Goal: Check status

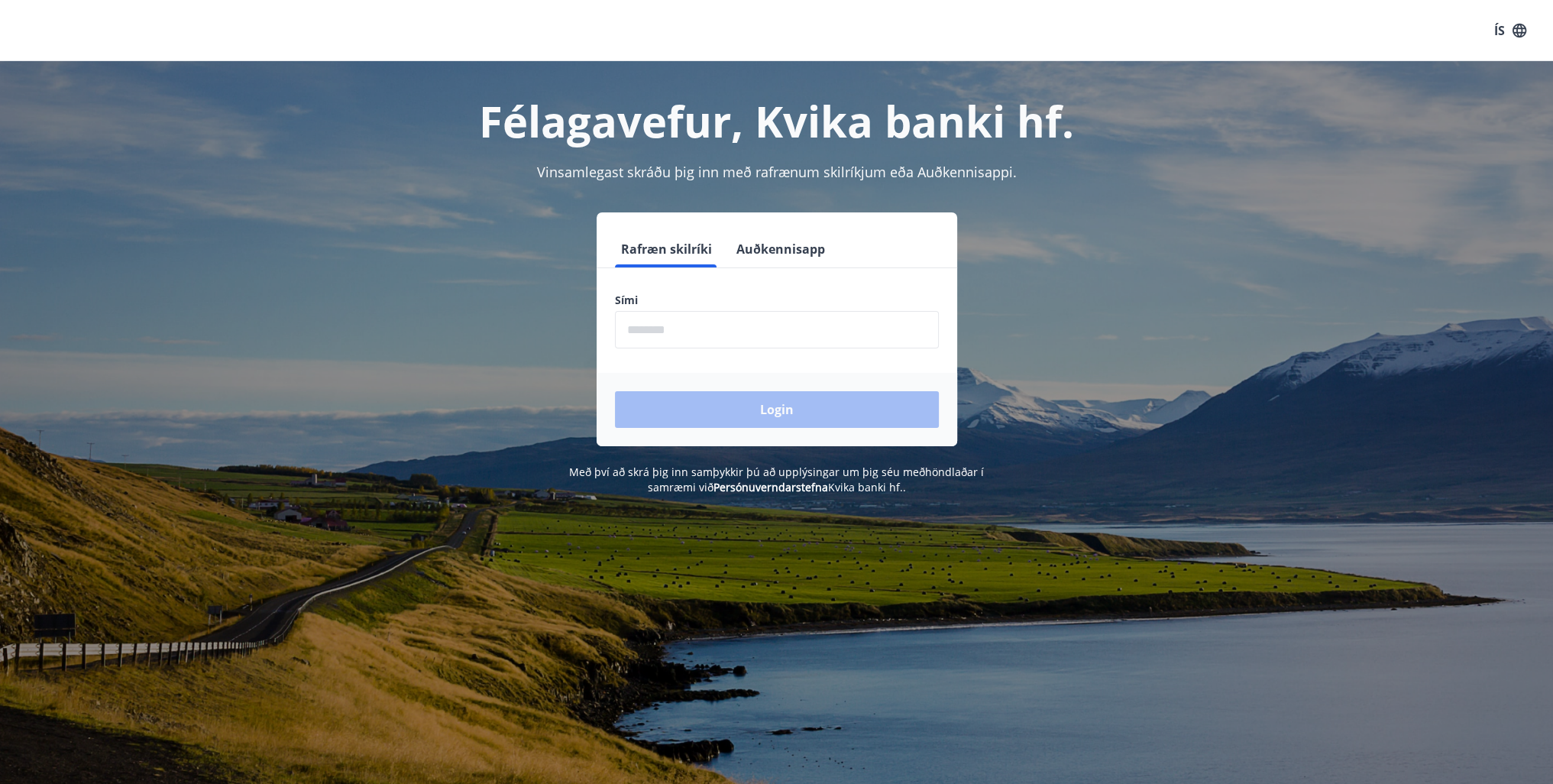
click at [741, 328] on input "phone" at bounding box center [776, 330] width 324 height 37
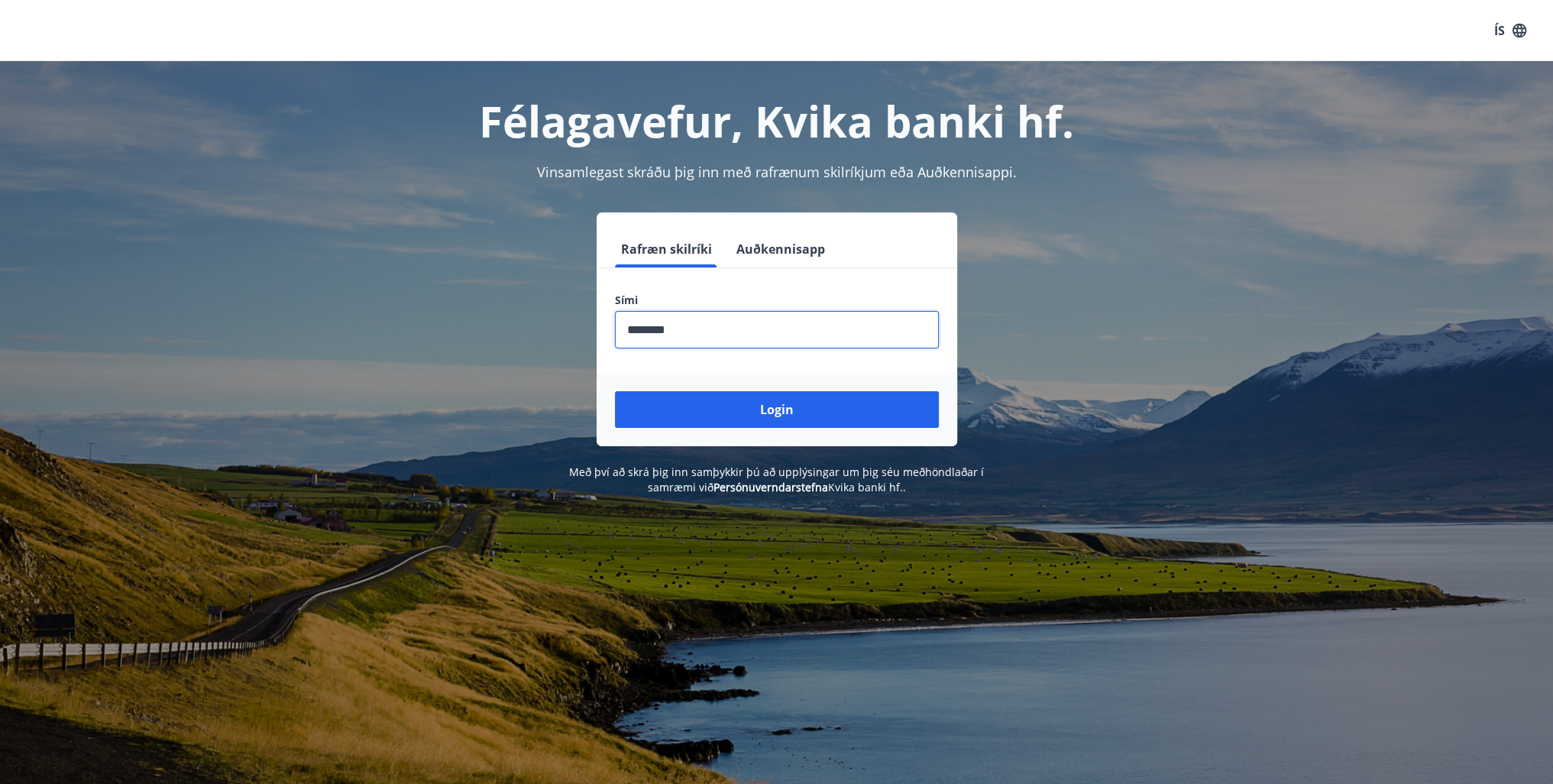
type input "********"
click at [615, 391] on button "Login" at bounding box center [776, 409] width 324 height 36
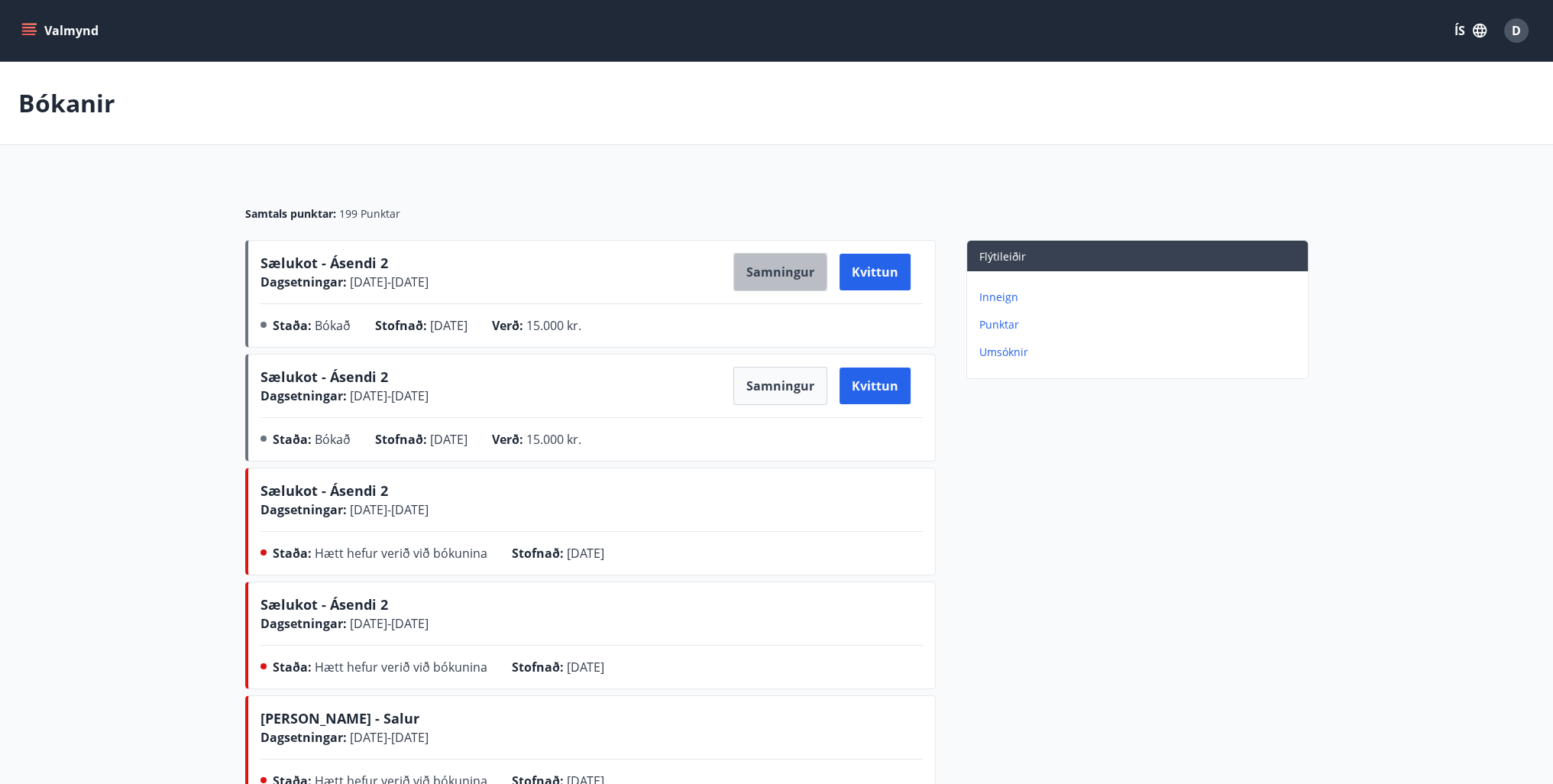
click at [767, 272] on button "Samningur" at bounding box center [779, 272] width 94 height 38
